Goal: Task Accomplishment & Management: Manage account settings

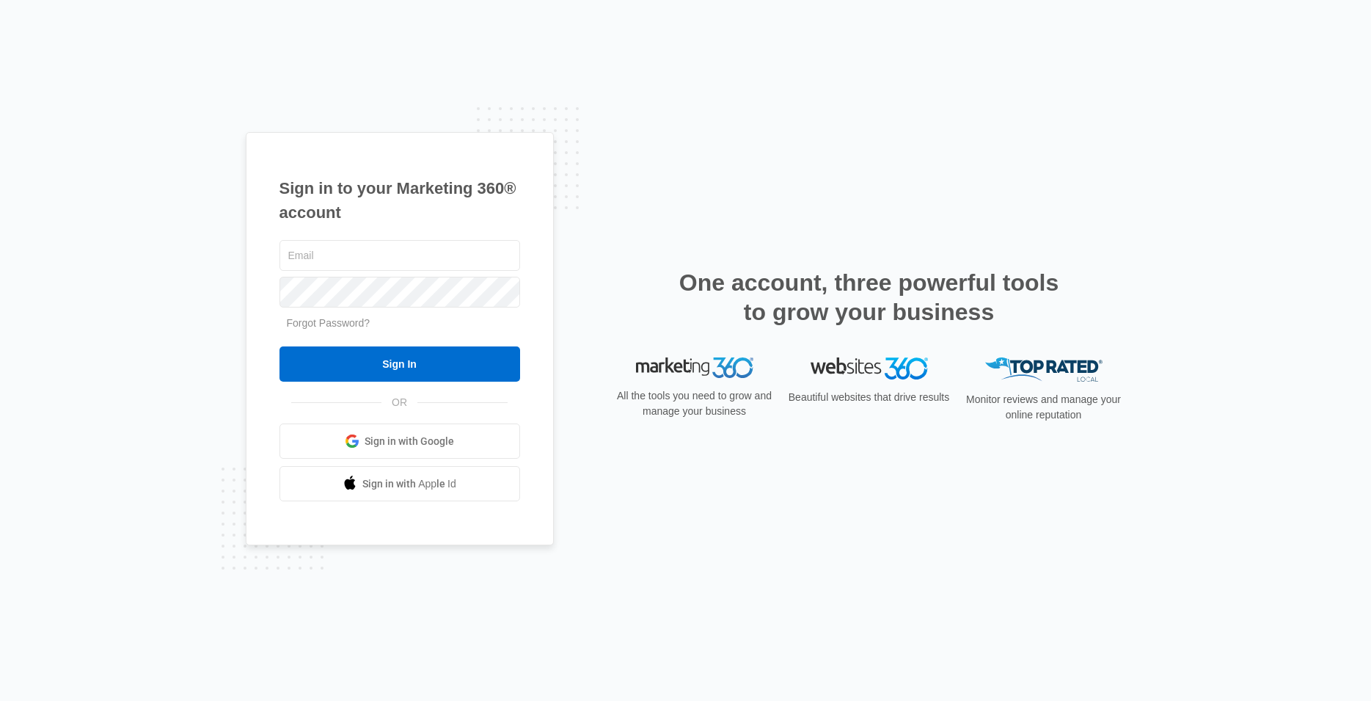
click at [544, 332] on div "Sign in to your Marketing 360® account Forgot Password? Sign In OR Sign in with…" at bounding box center [400, 339] width 308 height 414
click at [343, 327] on link "Forgot Password?" at bounding box center [329, 323] width 84 height 12
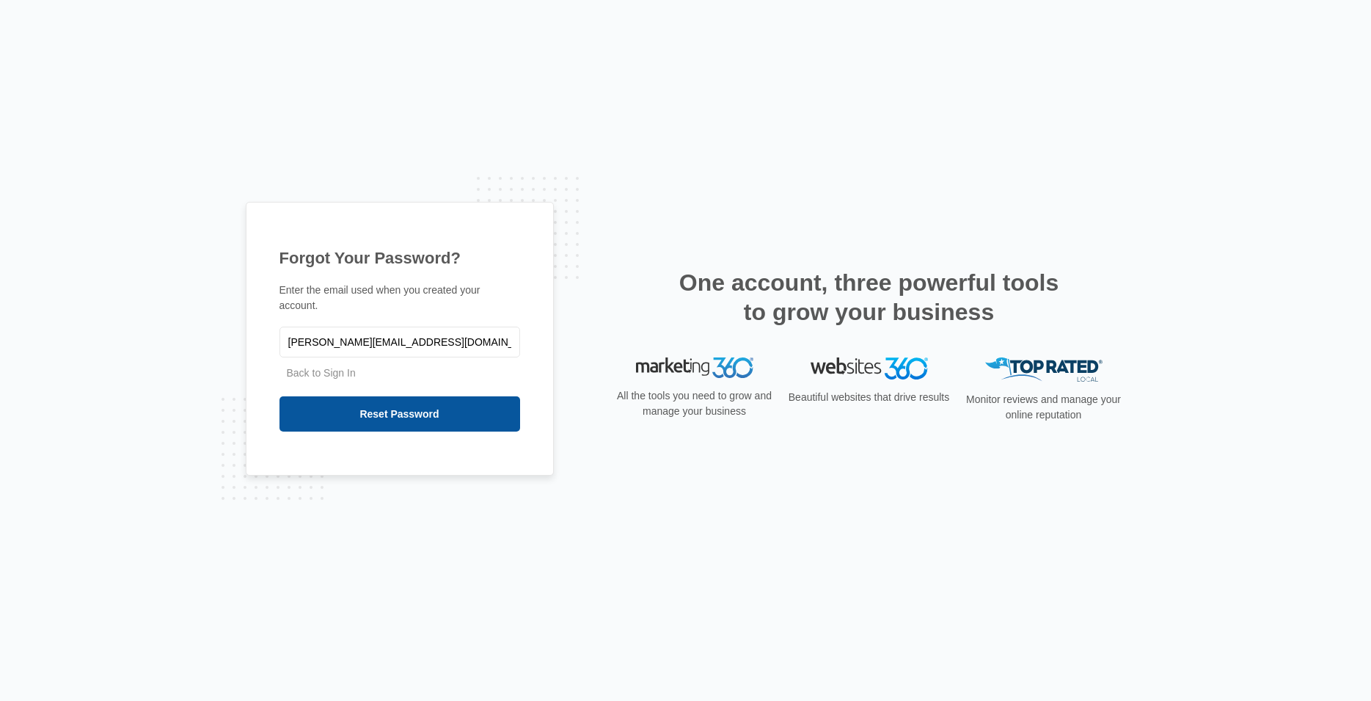
type input "[PERSON_NAME][EMAIL_ADDRESS][DOMAIN_NAME]"
click at [422, 407] on input "Reset Password" at bounding box center [400, 413] width 241 height 35
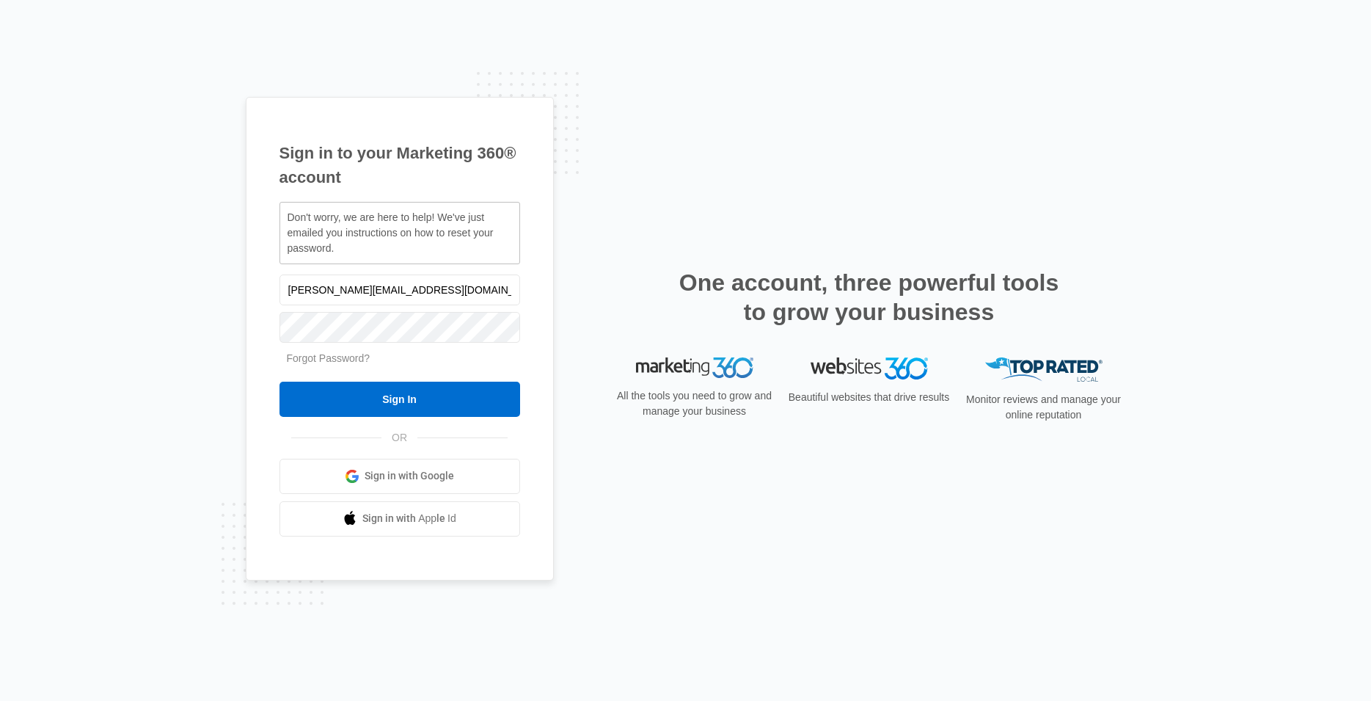
click at [346, 357] on link "Forgot Password?" at bounding box center [329, 358] width 84 height 12
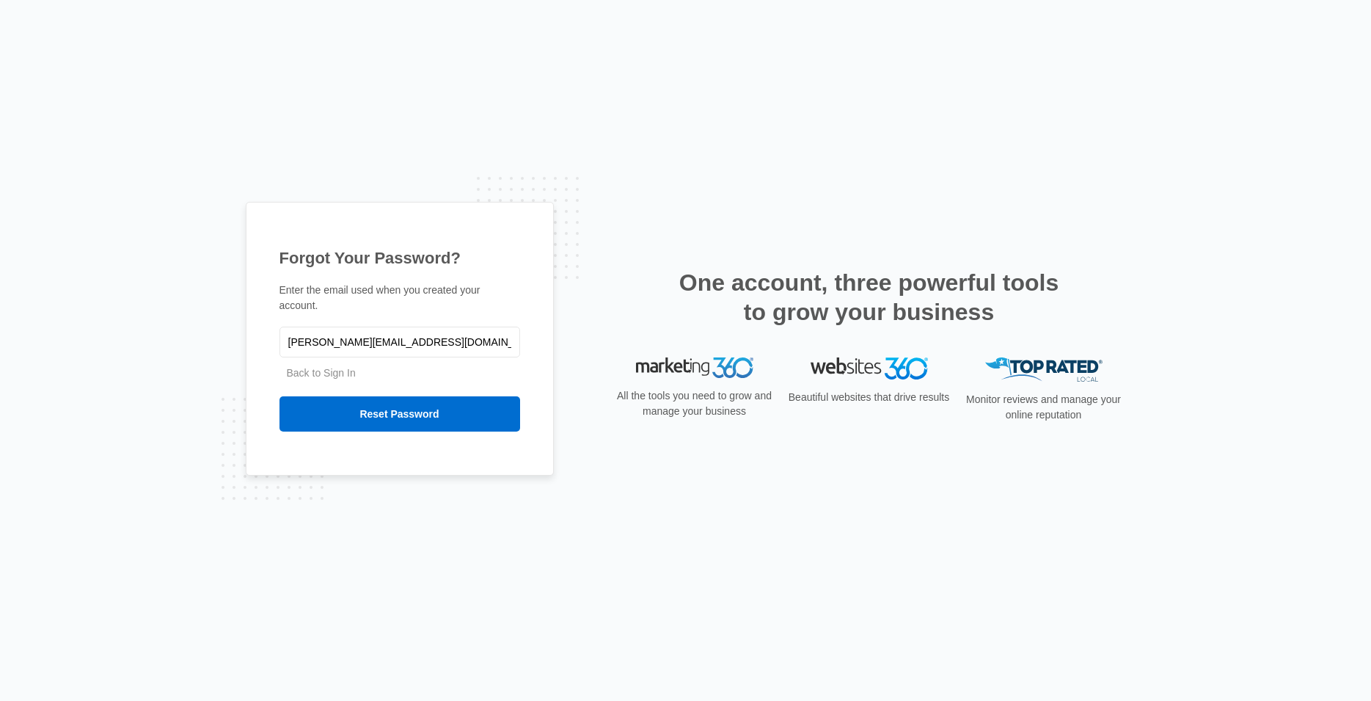
type input "[PERSON_NAME][EMAIL_ADDRESS][DOMAIN_NAME]"
drag, startPoint x: 629, startPoint y: 134, endPoint x: 619, endPoint y: 136, distance: 9.8
click at [628, 134] on div "Forgot Your Password? Enter the email used when you created your account. dougl…" at bounding box center [685, 350] width 1371 height 701
click at [409, 408] on input "Reset Password" at bounding box center [400, 413] width 241 height 35
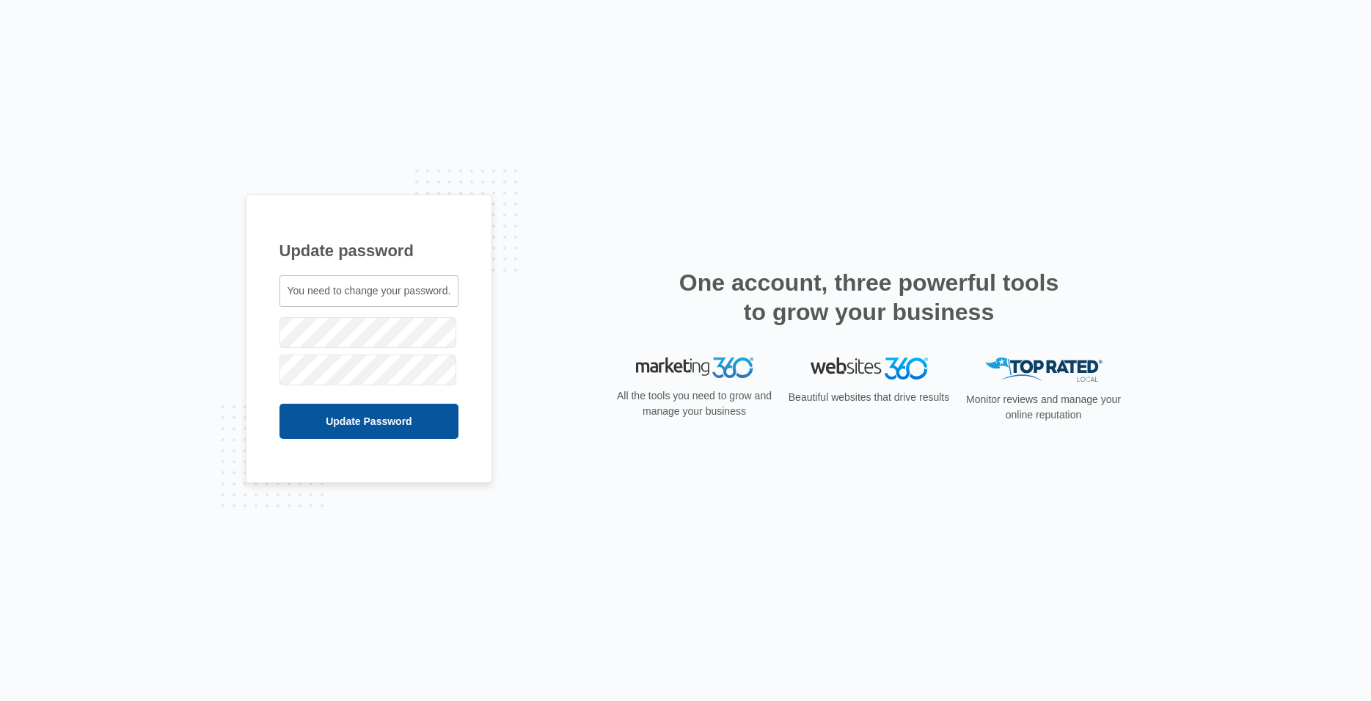
click at [412, 419] on input "Update Password" at bounding box center [370, 421] width 180 height 35
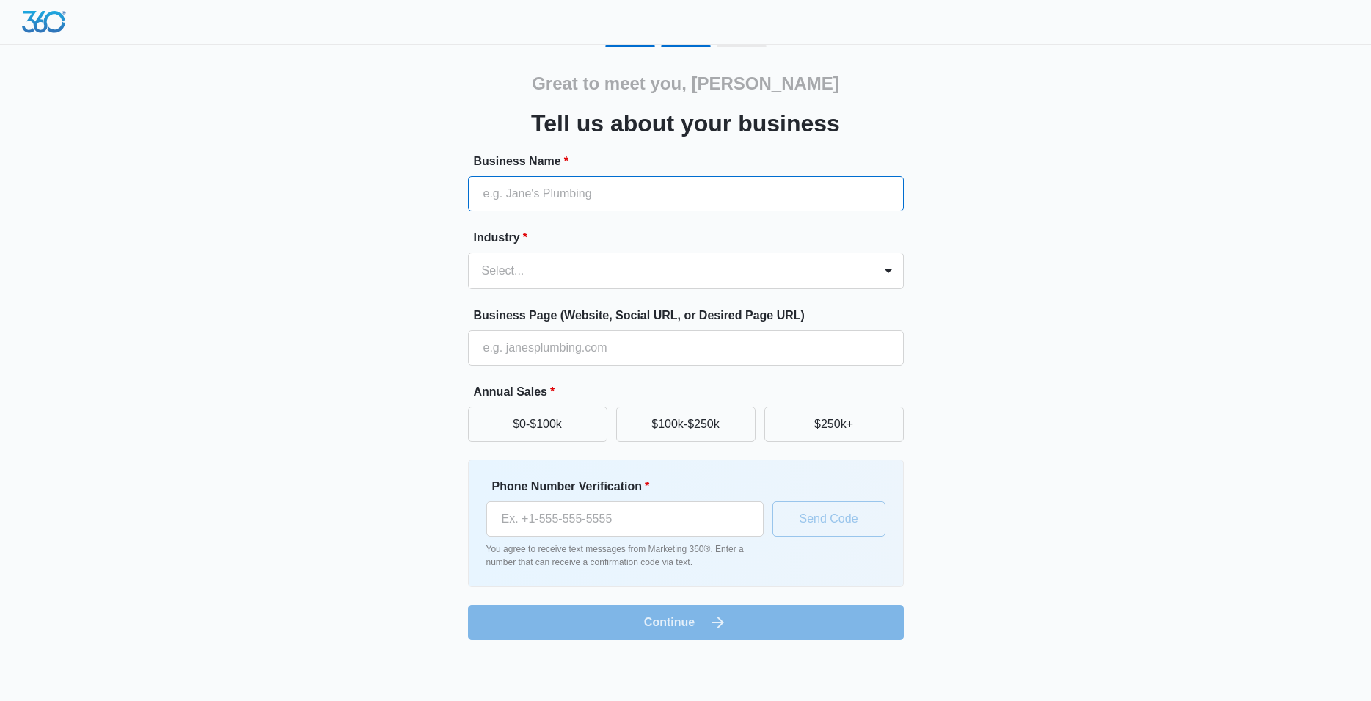
click at [550, 192] on input "Business Name *" at bounding box center [686, 193] width 436 height 35
type input "Douglas Haines Music, LLC"
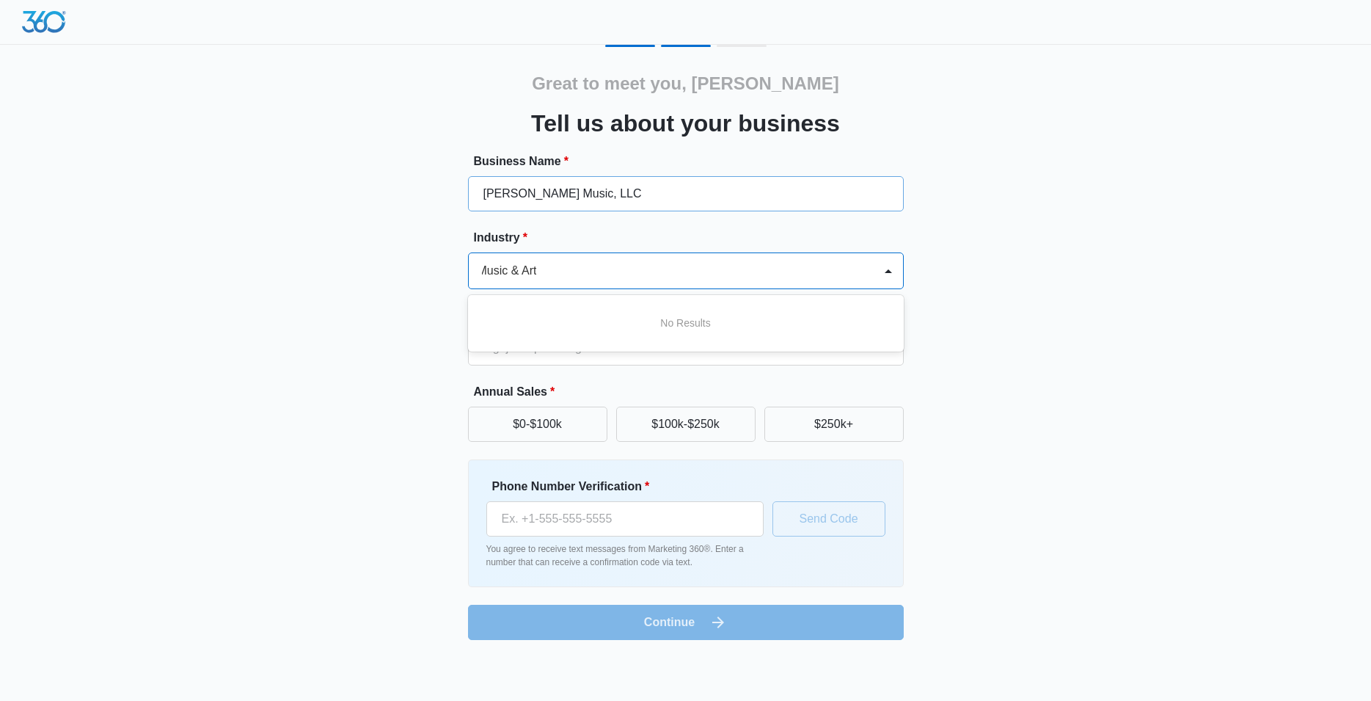
type input "Music & Art"
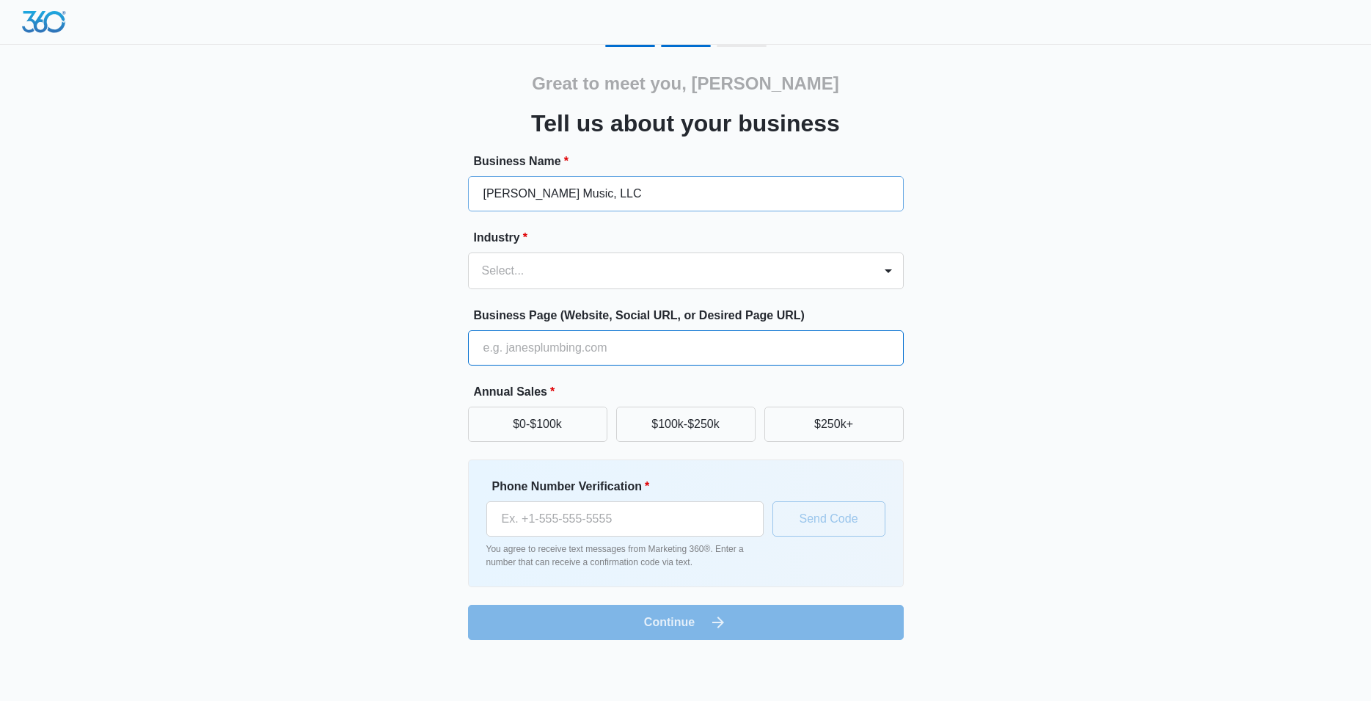
scroll to position [0, 0]
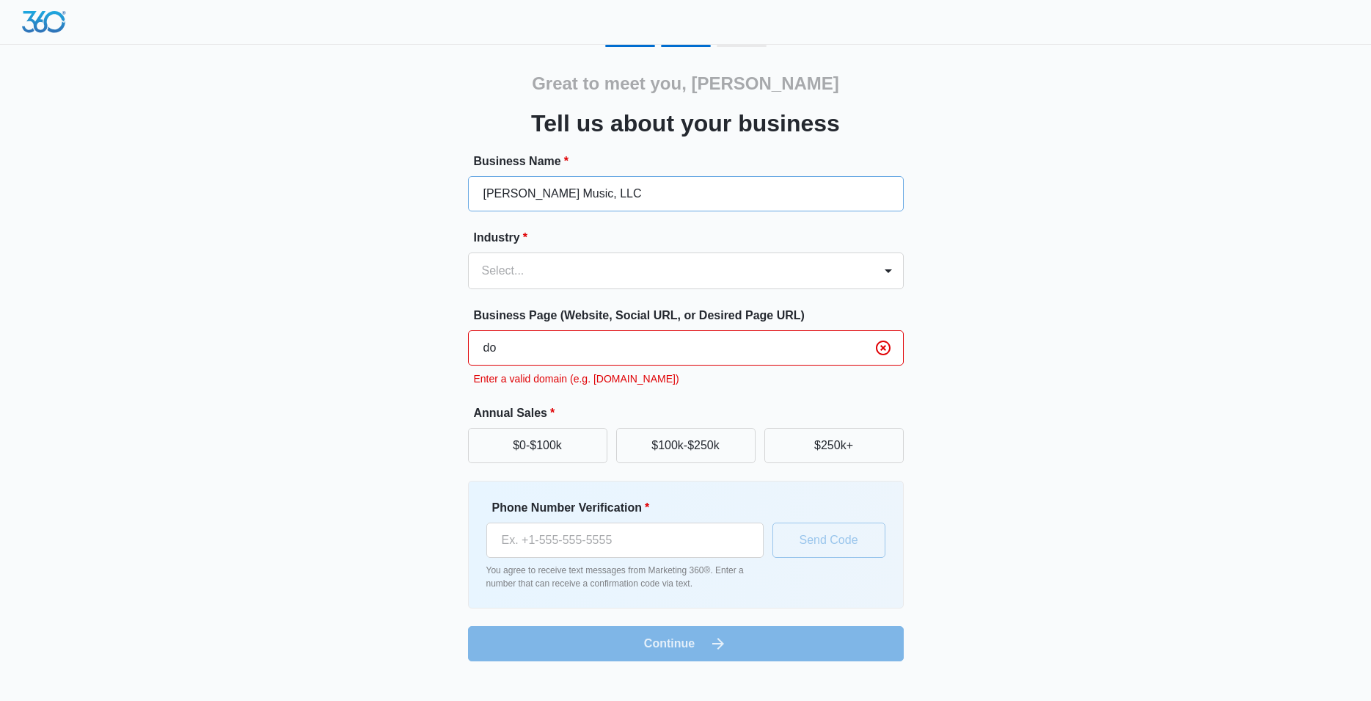
type input "d"
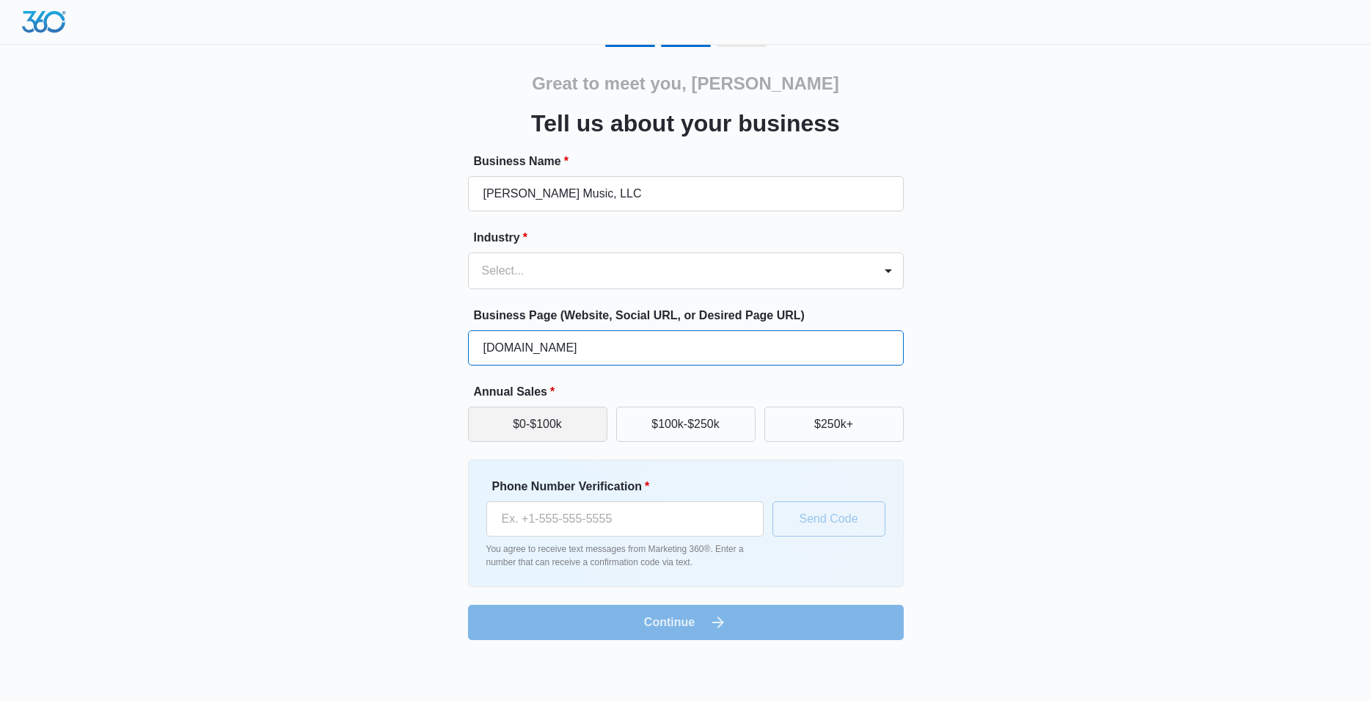
type input "www.douglashainesmusic.com"
click at [585, 427] on button "$0-$100k" at bounding box center [537, 423] width 139 height 35
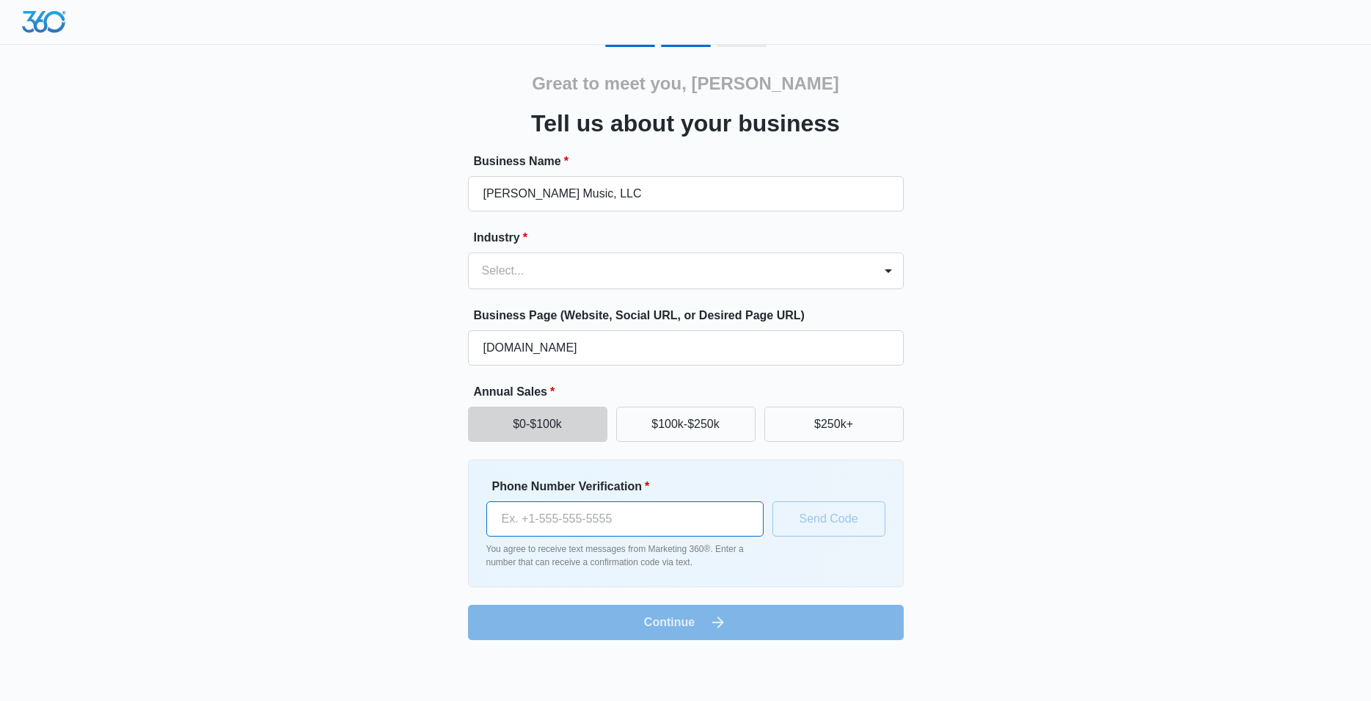
click at [560, 529] on input "Phone Number Verification *" at bounding box center [624, 518] width 277 height 35
type input "(574) 329-1737"
click at [826, 507] on button "Send Code" at bounding box center [829, 518] width 113 height 35
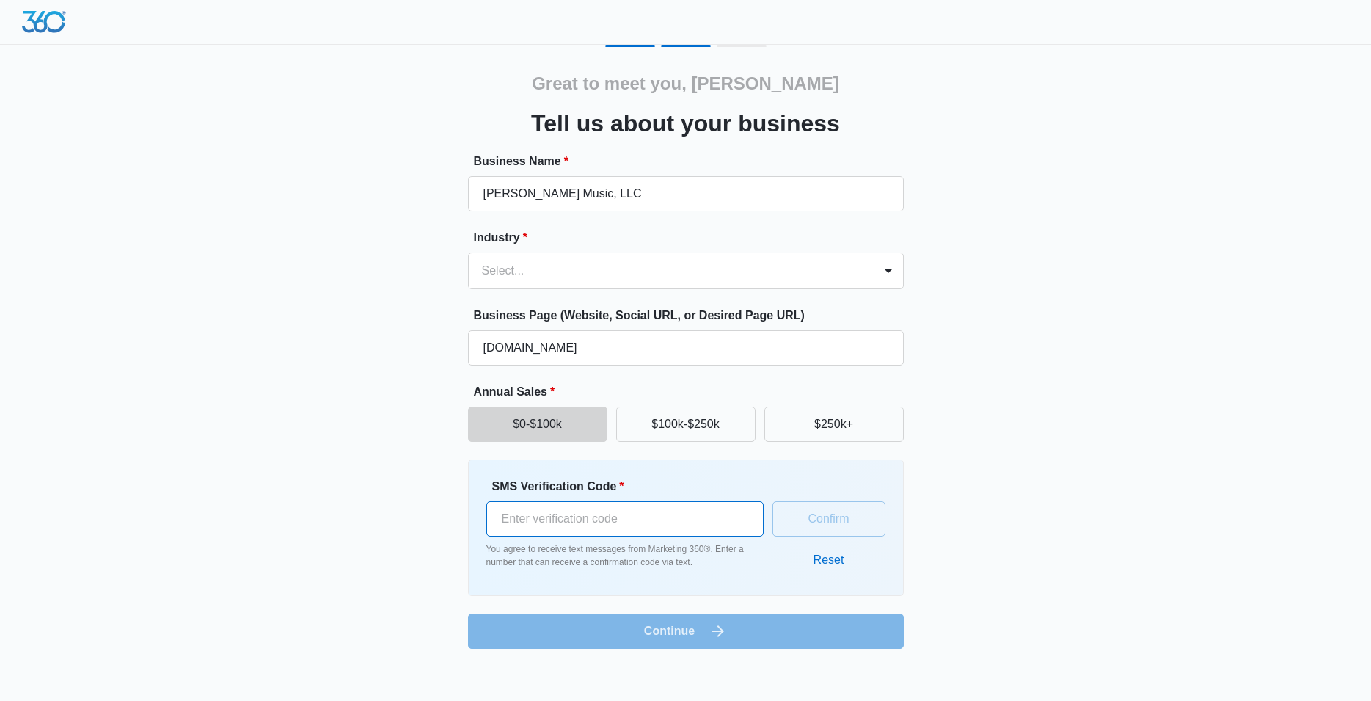
click at [641, 529] on input "SMS Verification Code *" at bounding box center [624, 518] width 277 height 35
click at [833, 507] on button "Confirm" at bounding box center [829, 518] width 113 height 35
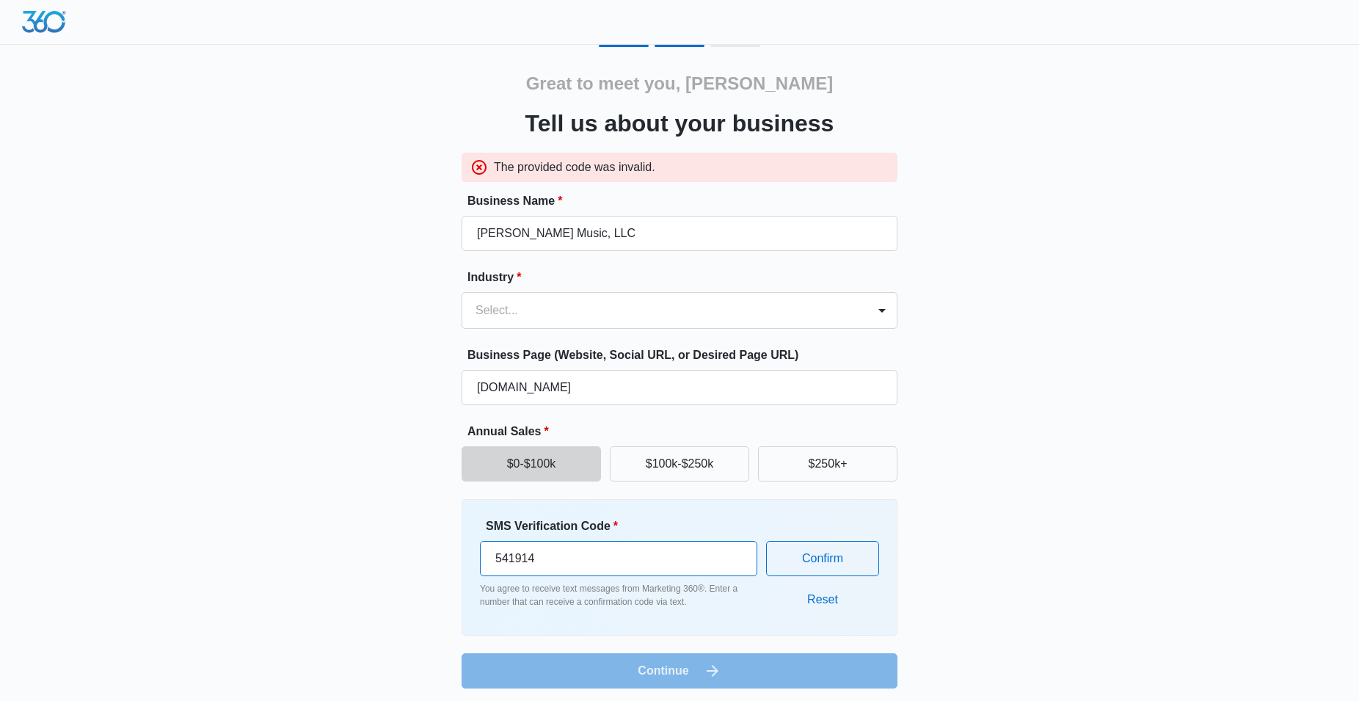
click at [515, 561] on input "541914" at bounding box center [618, 558] width 277 height 35
type input "541014"
click at [822, 580] on div "Confirm Reset" at bounding box center [822, 567] width 113 height 100
click at [831, 558] on button "Confirm" at bounding box center [822, 558] width 113 height 35
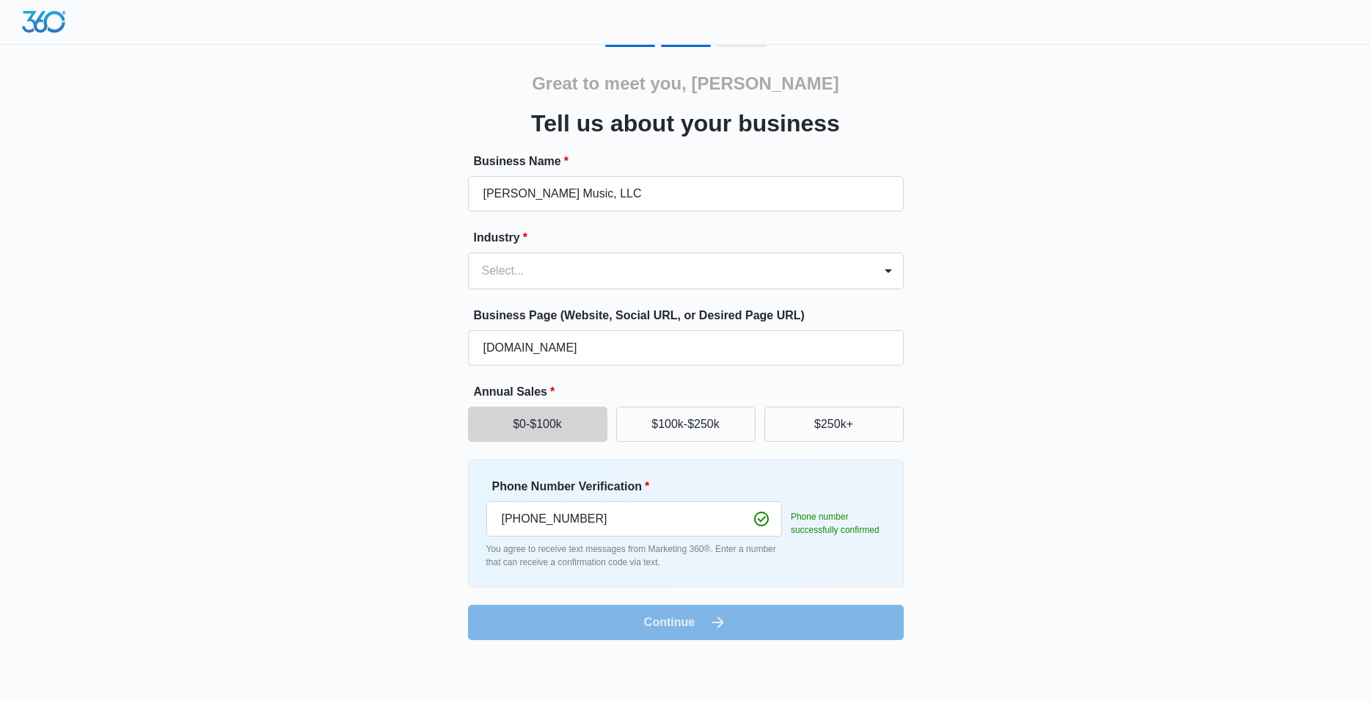
click at [996, 586] on div "Great to meet you, douglas Tell us about your business Business Name * Douglas …" at bounding box center [686, 342] width 880 height 595
click at [670, 625] on form "Business Name * Douglas Haines Music, LLC Industry * Select... Business Page (W…" at bounding box center [686, 396] width 436 height 487
click at [553, 278] on div at bounding box center [668, 270] width 373 height 21
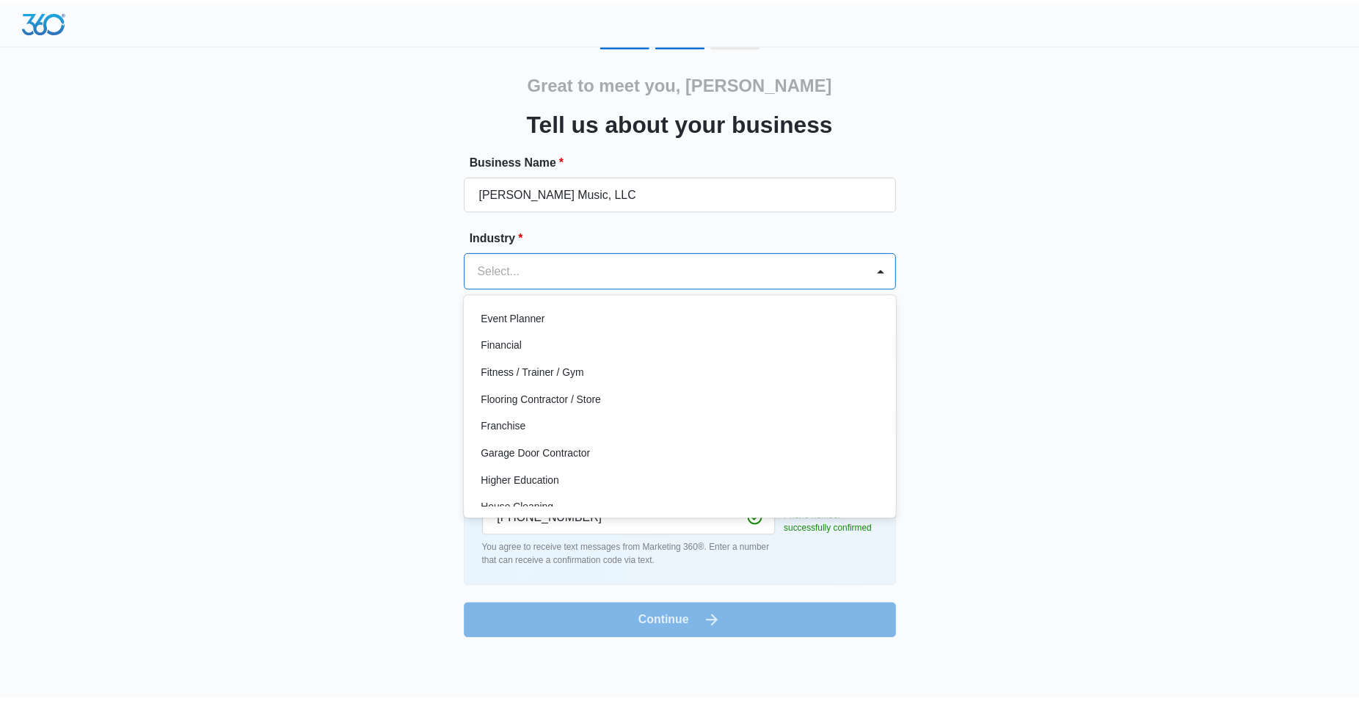
scroll to position [230, 0]
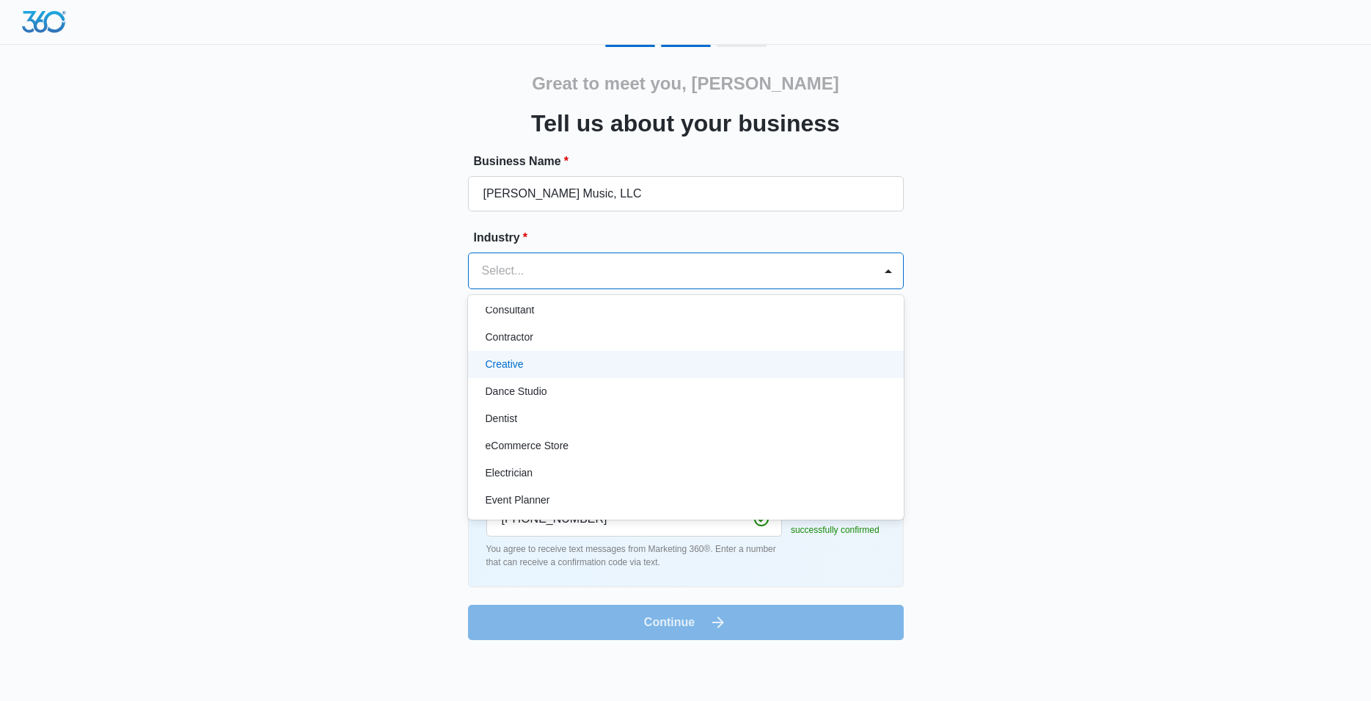
click at [504, 357] on p "Creative" at bounding box center [505, 364] width 38 height 15
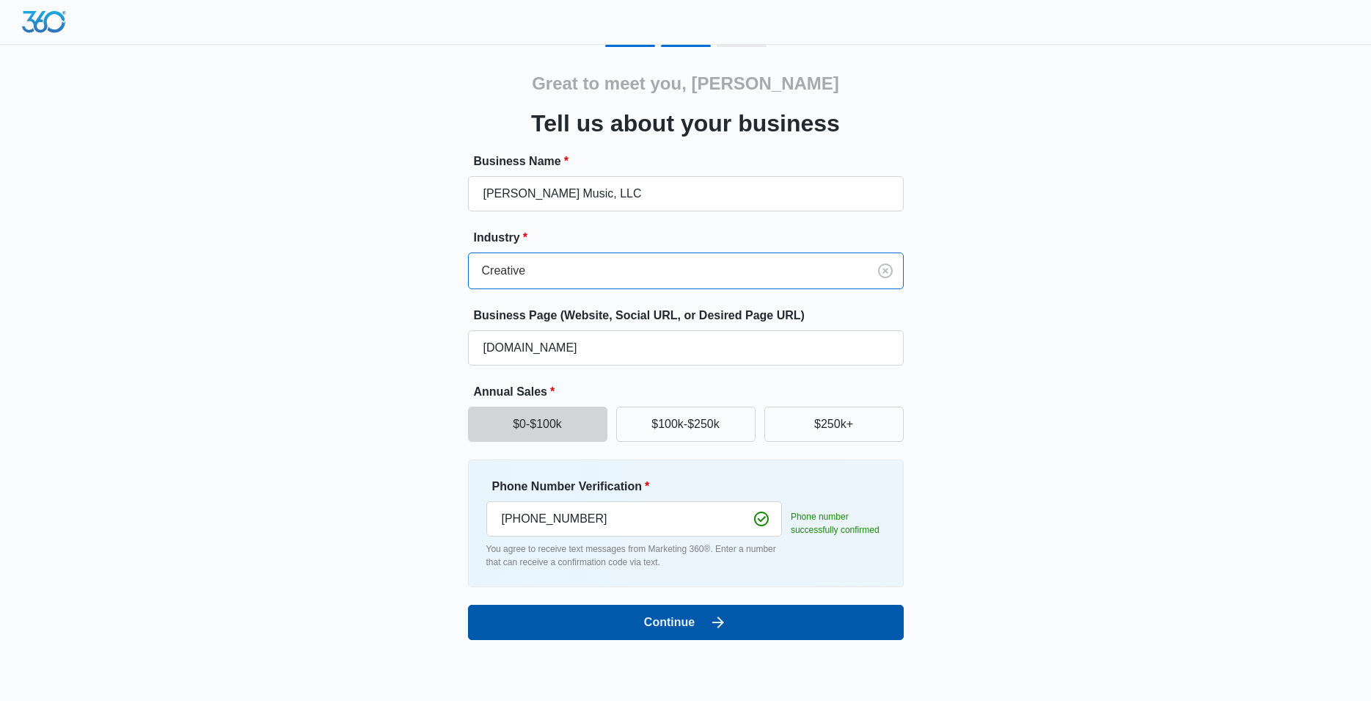
click at [694, 620] on button "Continue" at bounding box center [686, 622] width 436 height 35
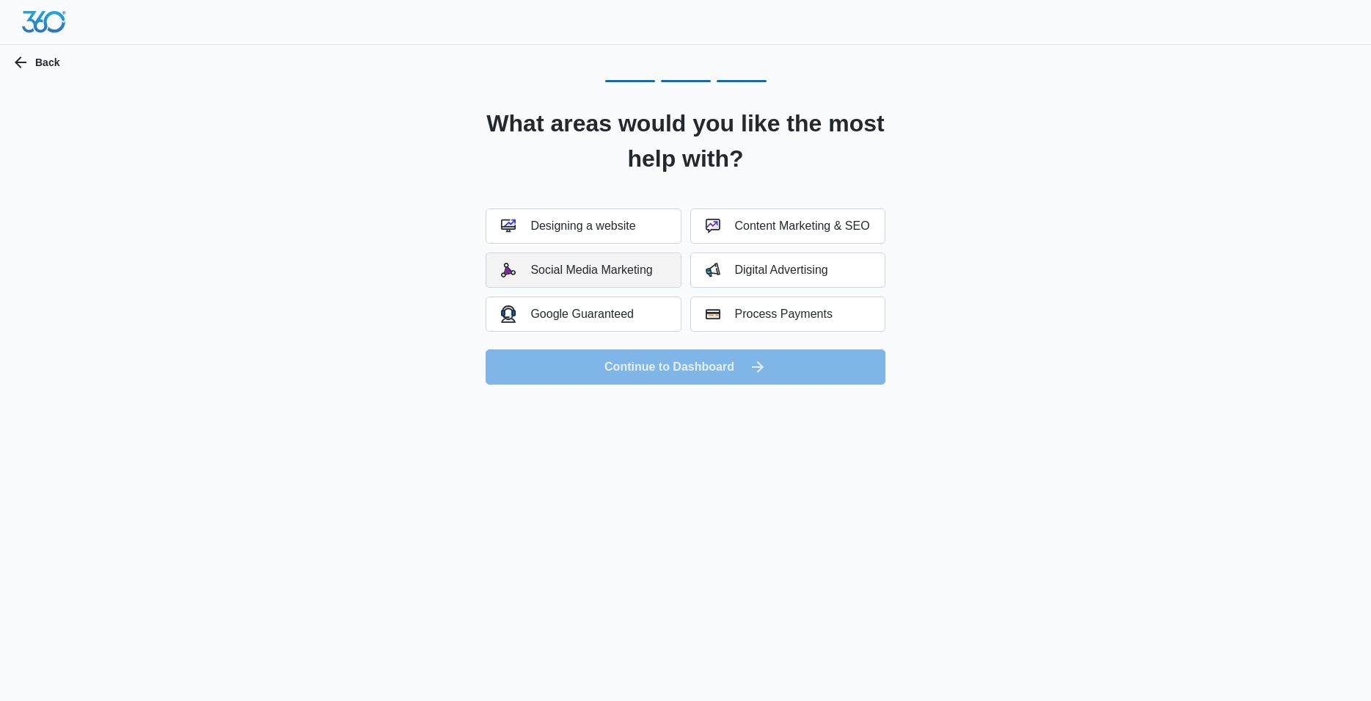
click at [644, 273] on div "Social Media Marketing" at bounding box center [576, 270] width 151 height 15
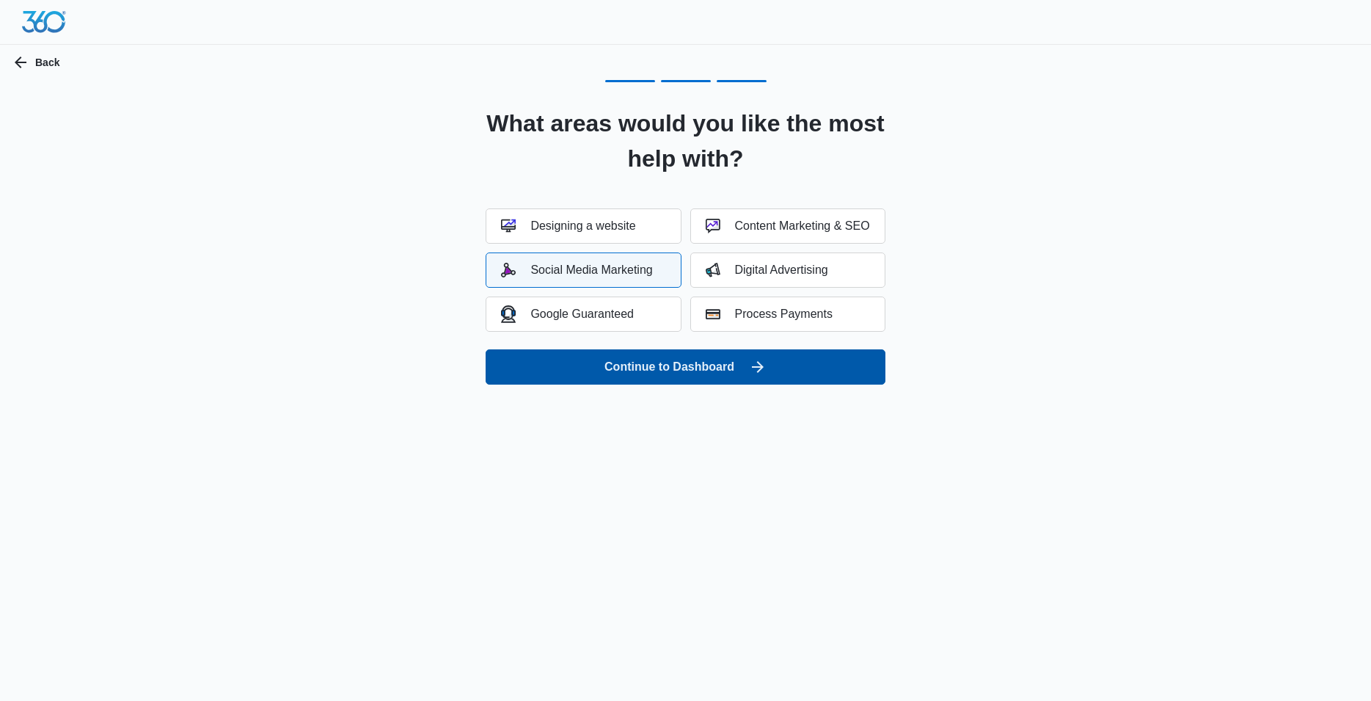
click at [690, 373] on button "Continue to Dashboard" at bounding box center [685, 366] width 399 height 35
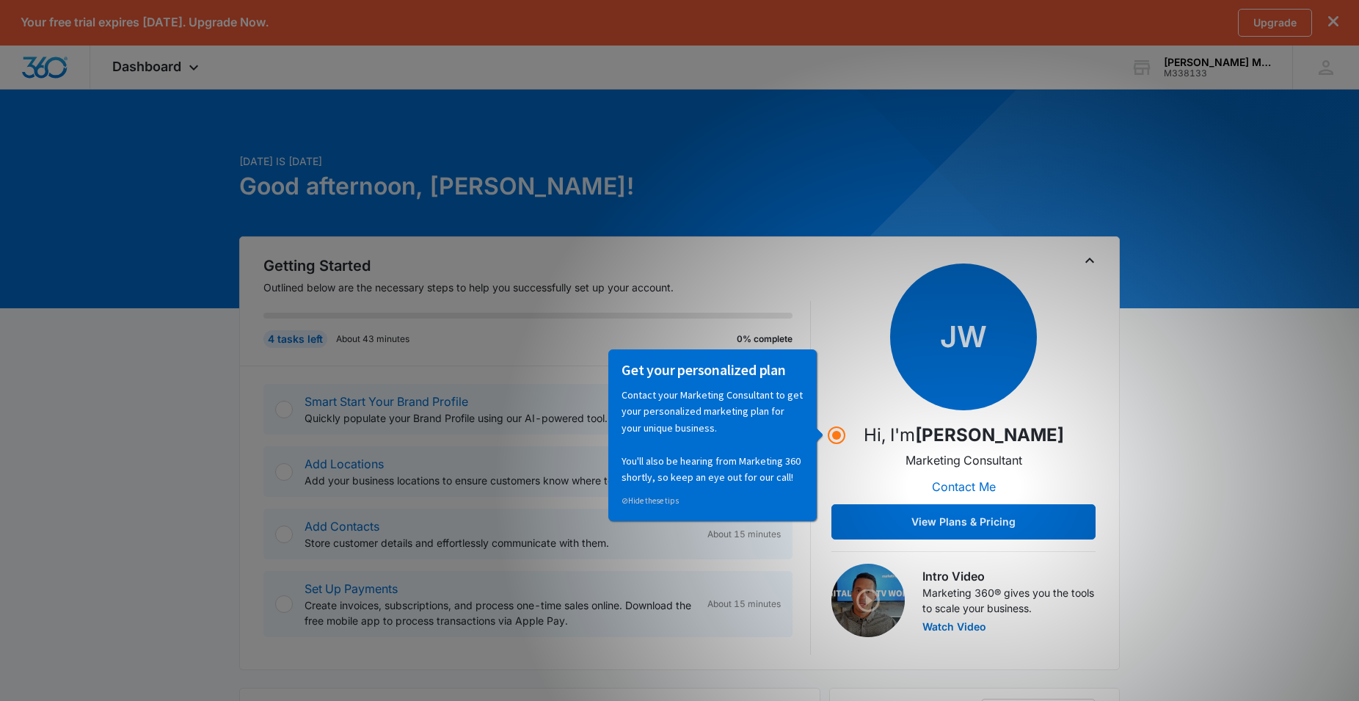
click at [960, 517] on button "View Plans & Pricing" at bounding box center [963, 521] width 264 height 35
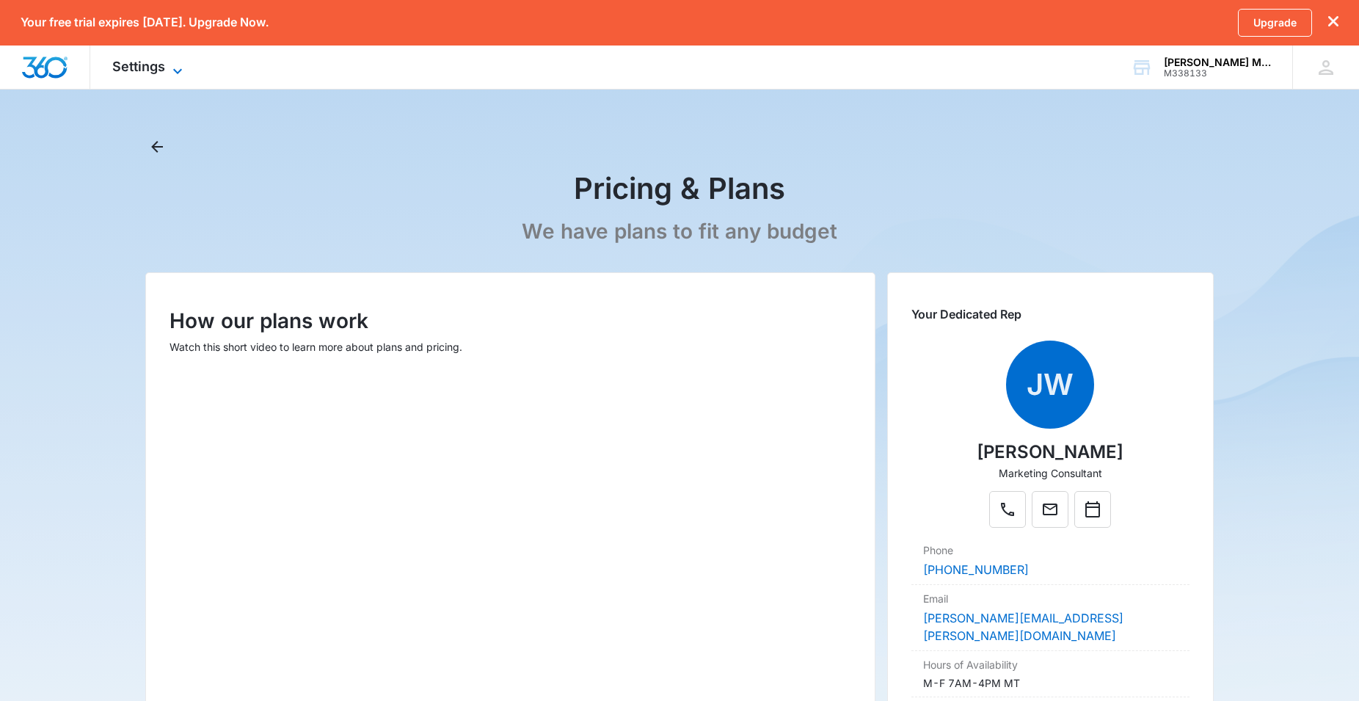
click at [181, 68] on icon at bounding box center [178, 71] width 18 height 18
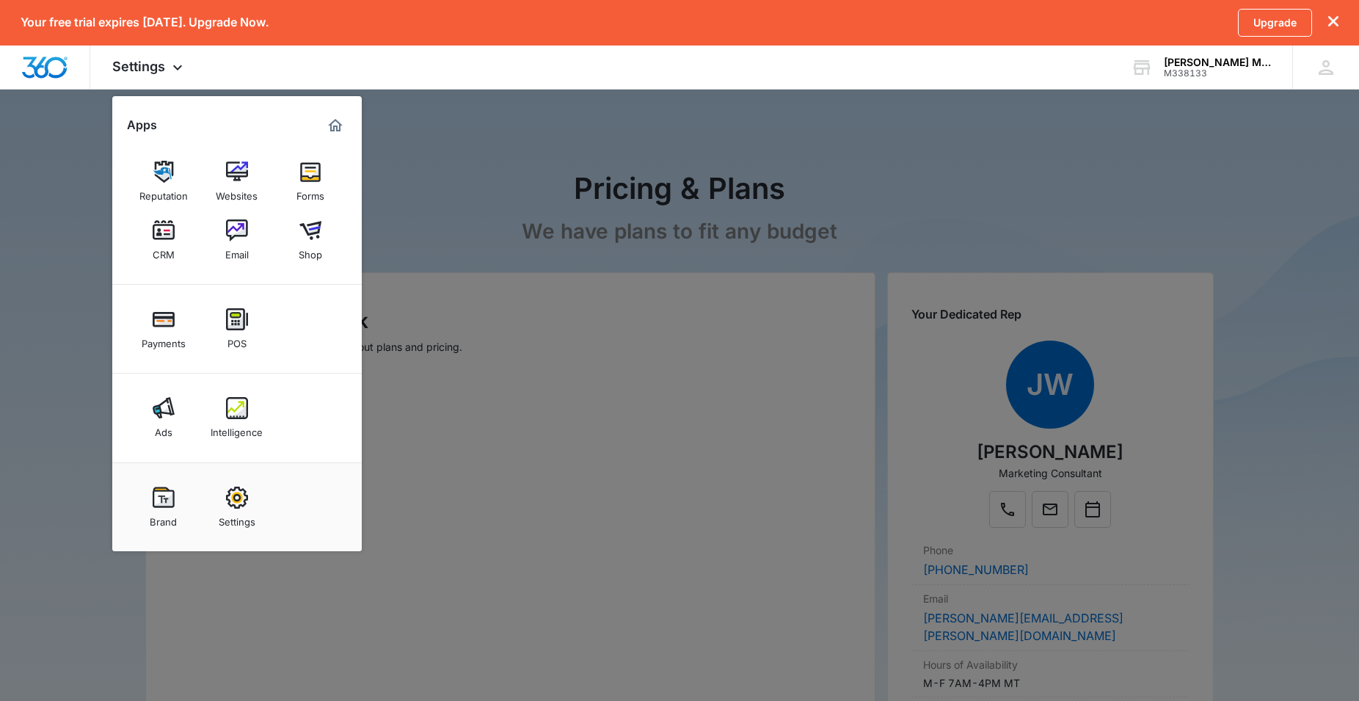
click at [512, 229] on div at bounding box center [679, 350] width 1359 height 701
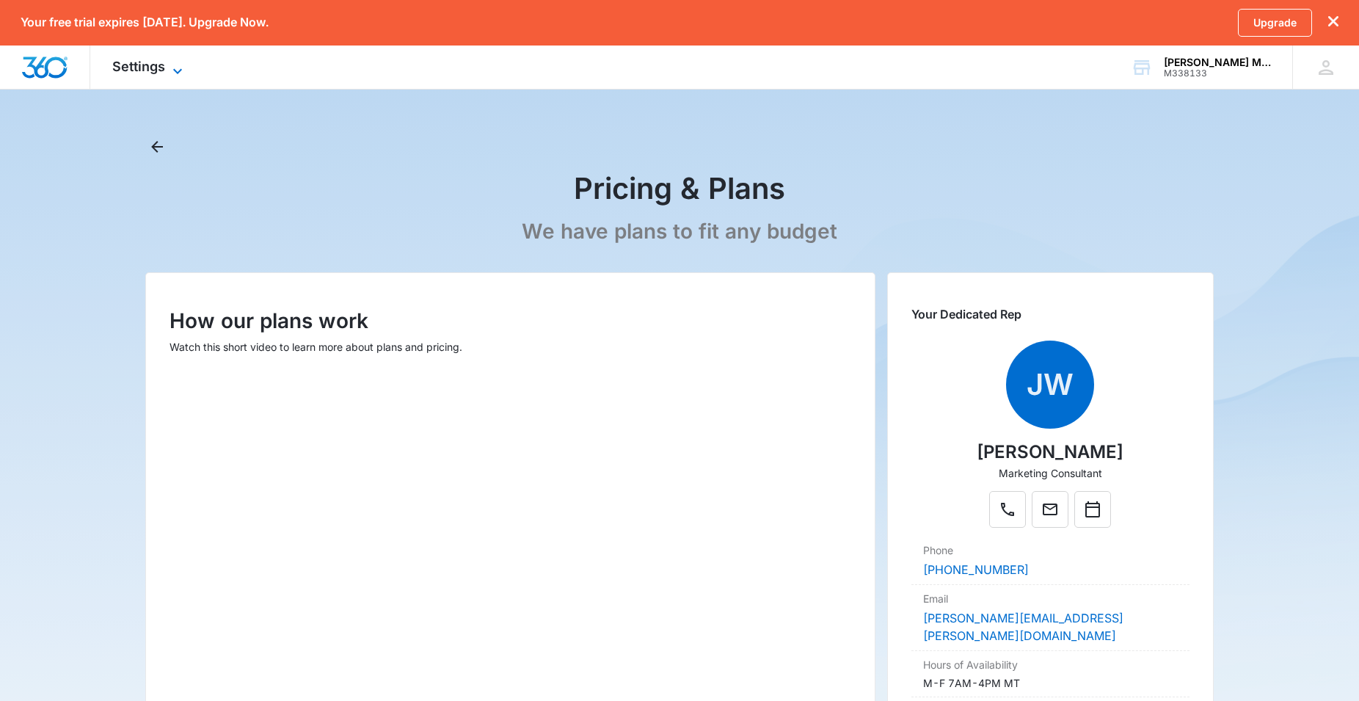
click at [145, 73] on span "Settings" at bounding box center [138, 66] width 53 height 15
